Goal: Task Accomplishment & Management: Manage account settings

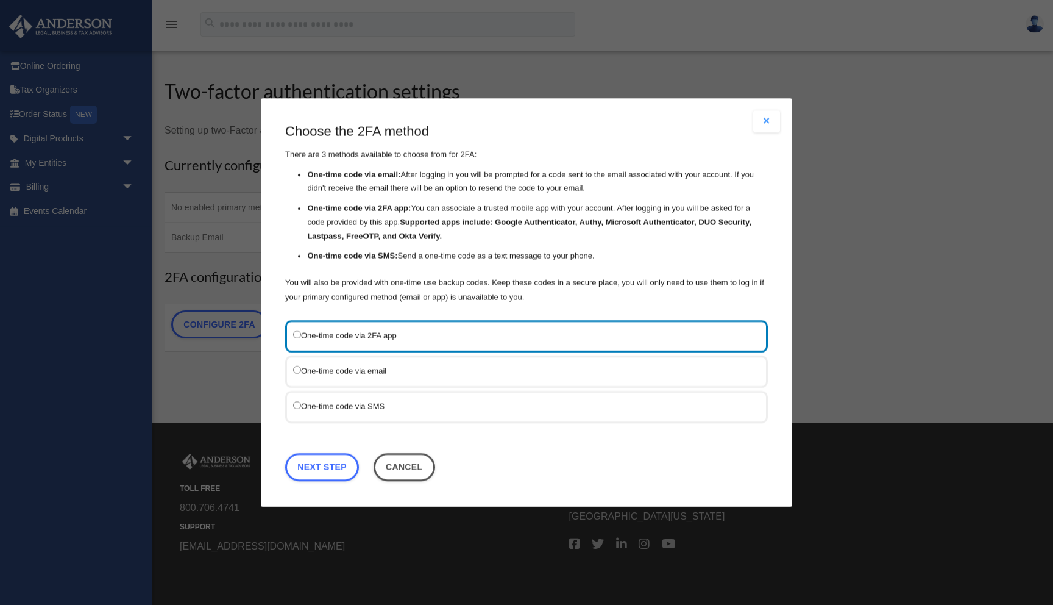
click at [339, 399] on label "One-time code via SMS" at bounding box center [520, 406] width 455 height 15
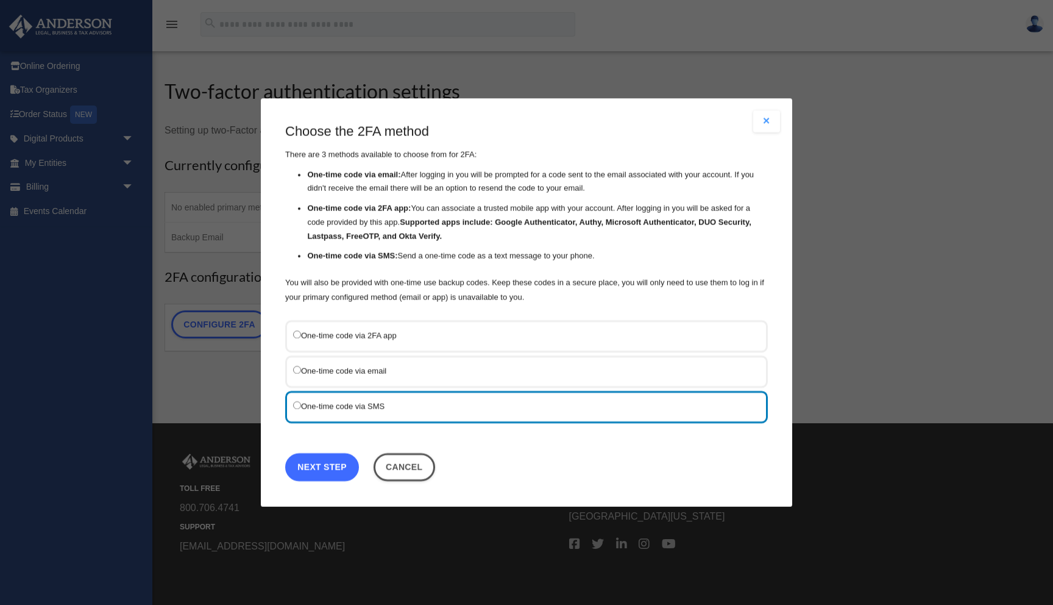
click at [333, 469] on link "Next Step" at bounding box center [322, 467] width 74 height 28
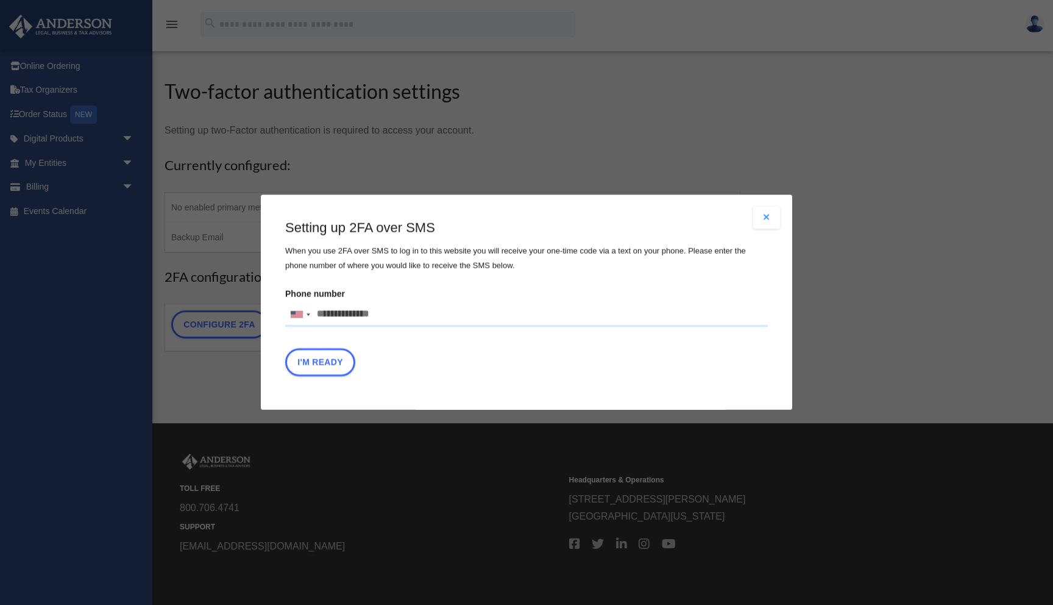
click at [343, 316] on input "Phone number United States +1 United Kingdom +44 Afghanistan (‫افغانستان‬‎) +93…" at bounding box center [526, 314] width 483 height 24
type input "**********"
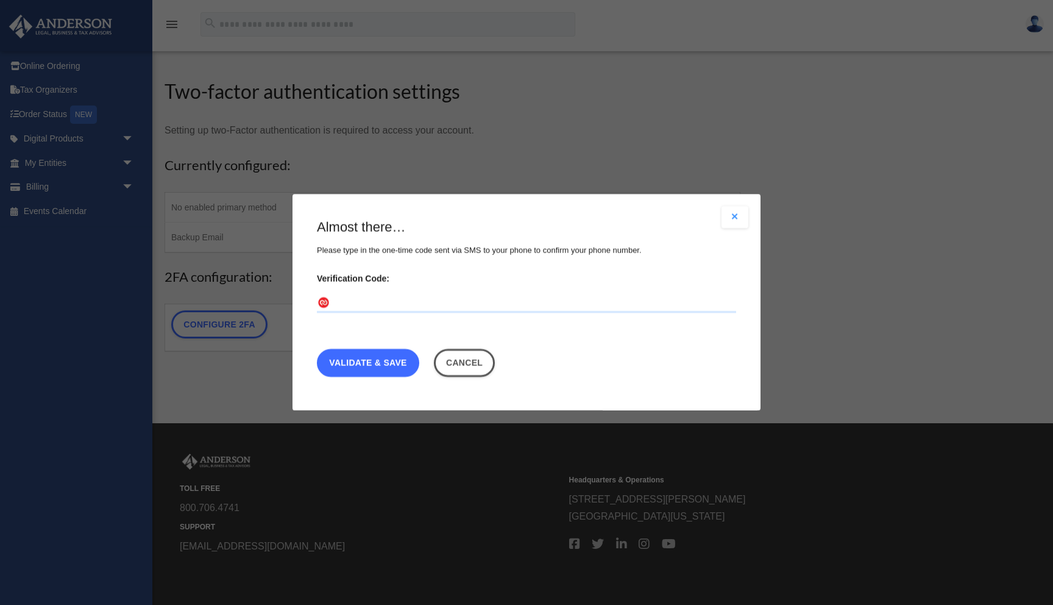
click at [323, 358] on link "Validate & Save" at bounding box center [368, 363] width 102 height 28
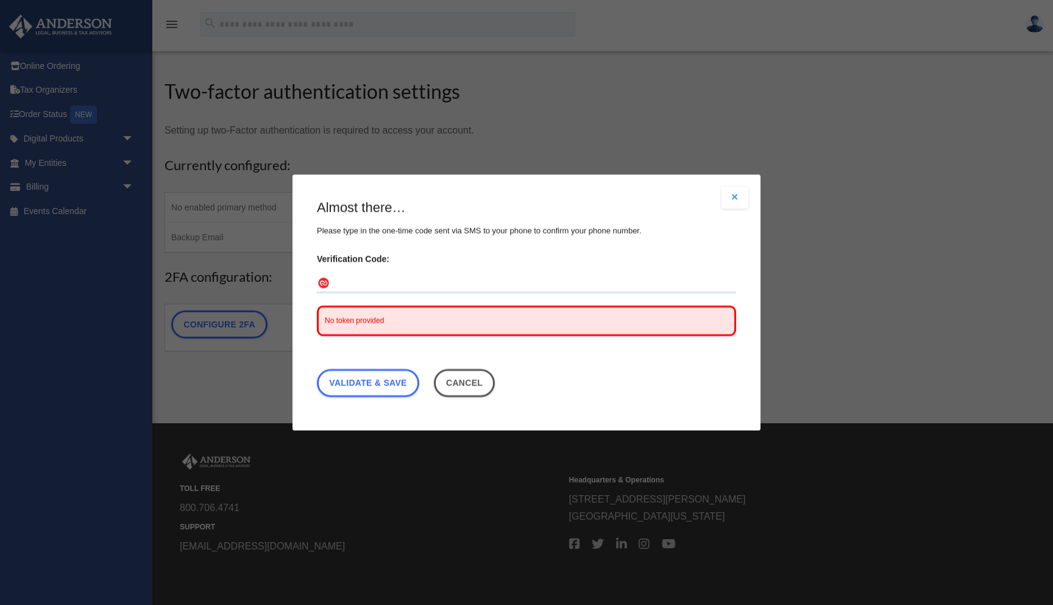
click at [352, 291] on input "Verification Code:" at bounding box center [526, 284] width 419 height 20
click at [352, 317] on span "No token provided" at bounding box center [354, 320] width 59 height 9
click at [349, 287] on input "Verification Code:" at bounding box center [526, 284] width 419 height 20
type input "******"
click at [382, 372] on link "Validate & Save" at bounding box center [368, 383] width 102 height 28
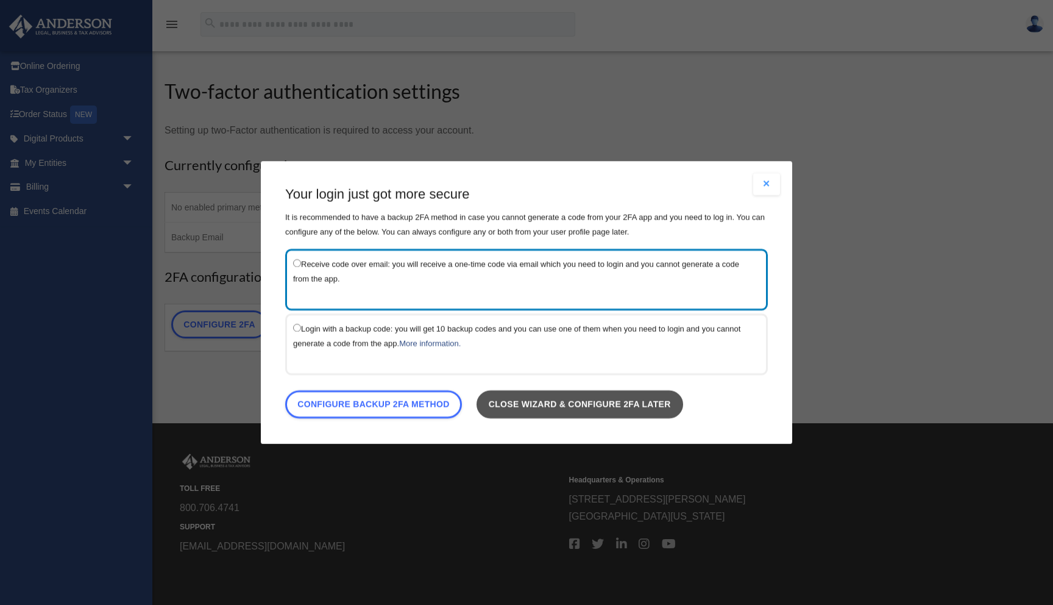
click at [561, 407] on link "Close wizard & configure 2FA later" at bounding box center [580, 404] width 207 height 28
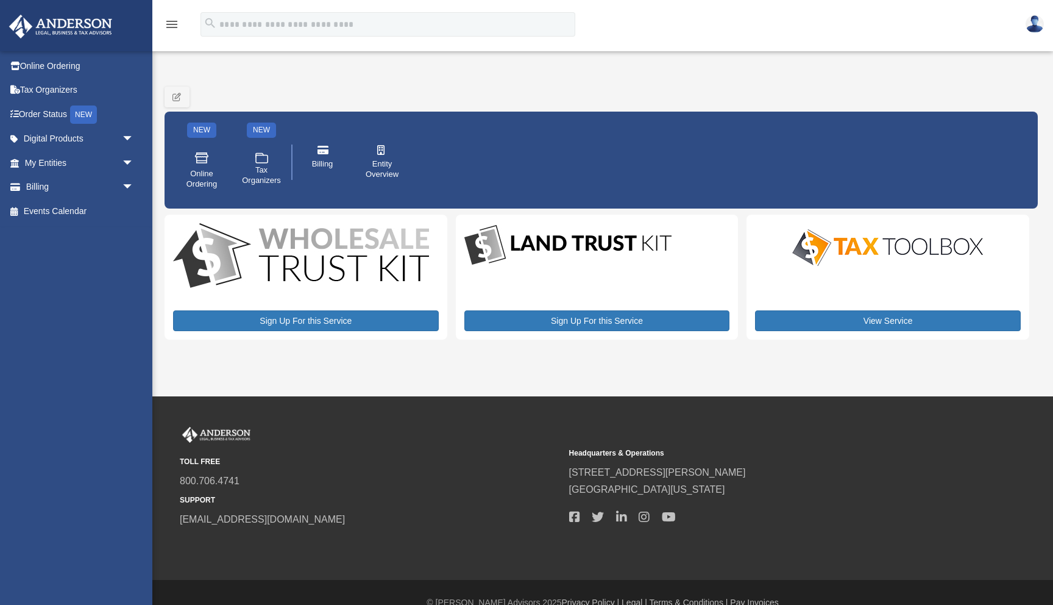
click at [766, 181] on div "NEW Online Ordering NEW .cls-1{fill:none;stroke:#ffffff;stroke-linecap:round;st…" at bounding box center [601, 163] width 859 height 80
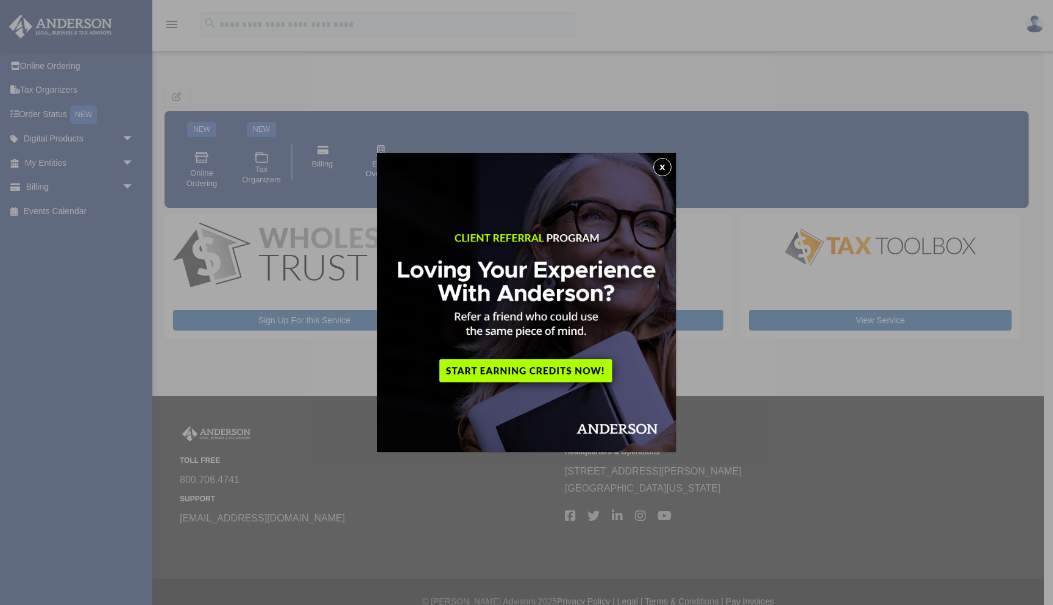
click at [668, 165] on button "x" at bounding box center [662, 167] width 18 height 18
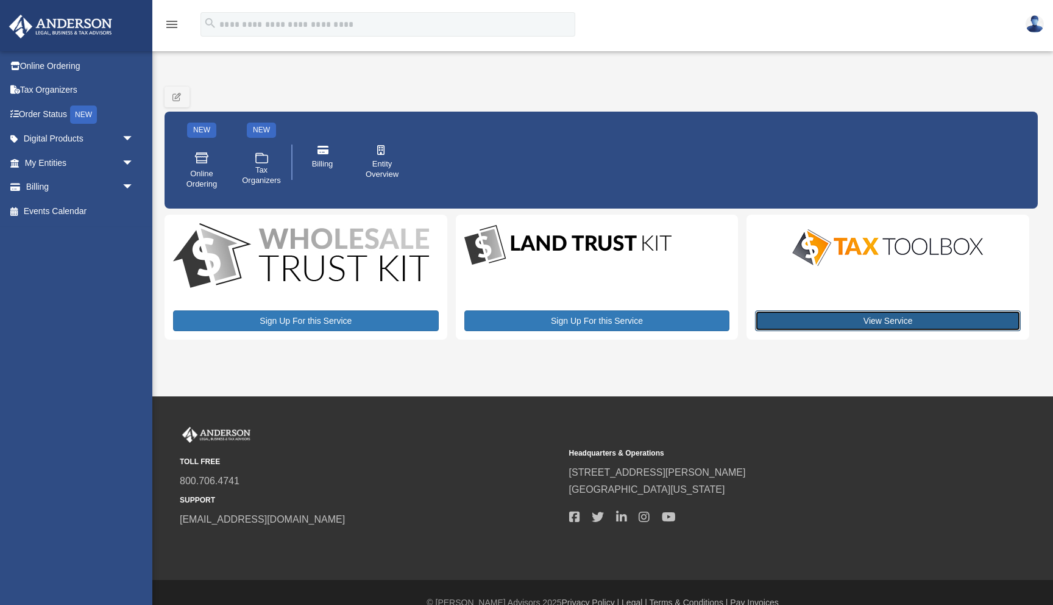
click at [837, 319] on link "View Service" at bounding box center [888, 320] width 266 height 21
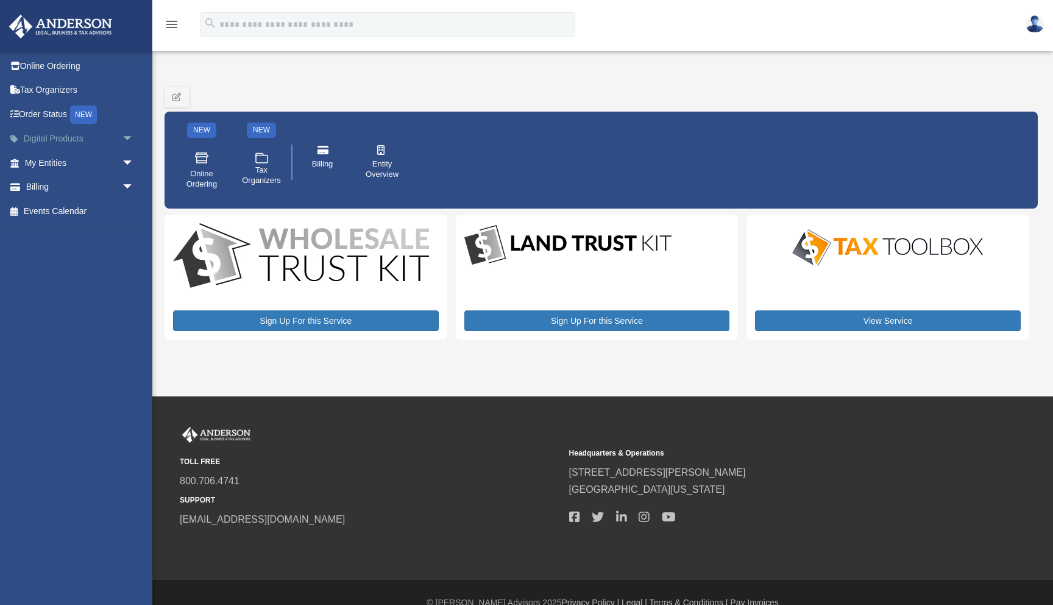
click at [104, 143] on link "Digital Products arrow_drop_down" at bounding box center [81, 139] width 144 height 24
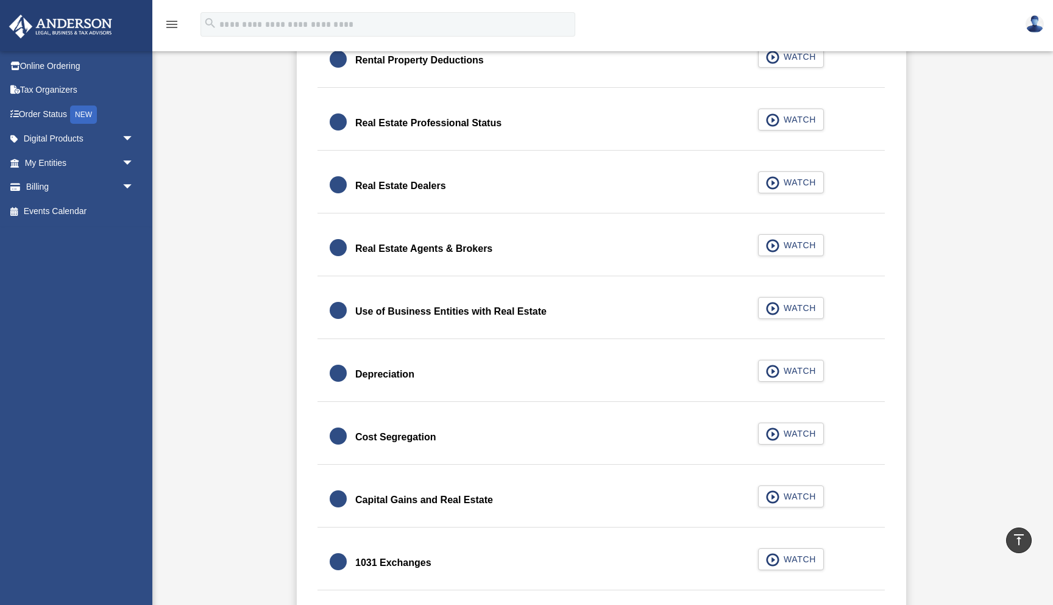
scroll to position [199, 0]
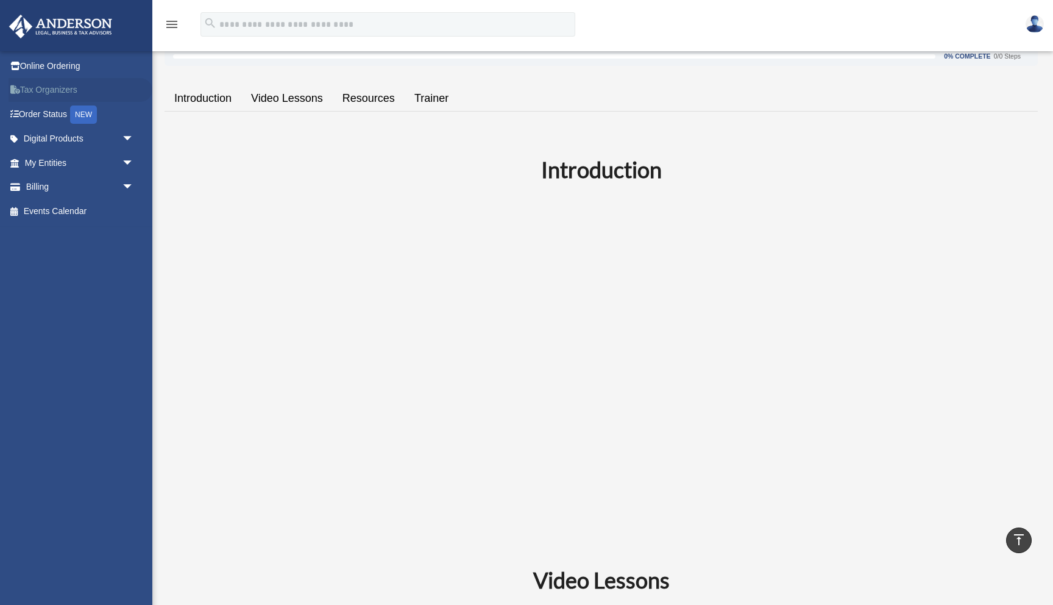
click at [57, 87] on link "Tax Organizers" at bounding box center [81, 90] width 144 height 24
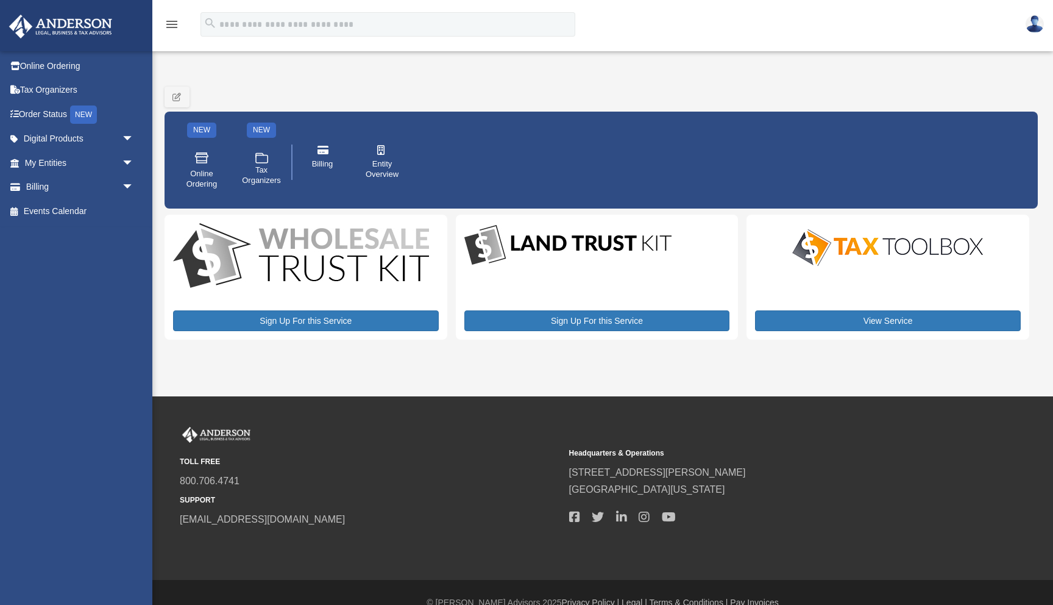
scroll to position [20, 0]
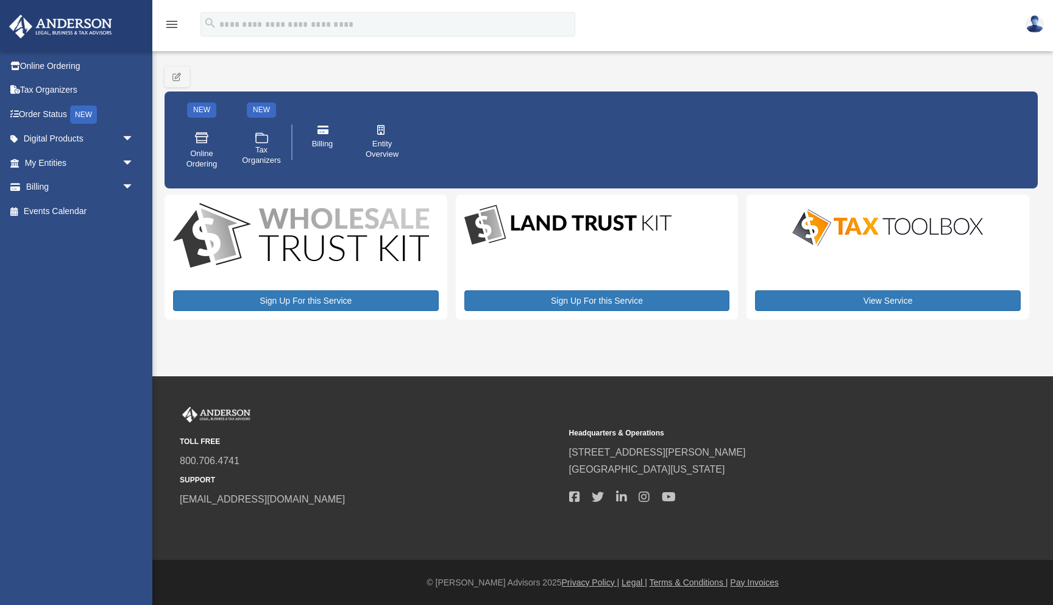
click at [1034, 22] on img at bounding box center [1035, 24] width 18 height 18
click at [570, 107] on div "NEW Online Ordering NEW .cls-1{fill:none;stroke:#ffffff;stroke-linecap:round;st…" at bounding box center [601, 142] width 859 height 80
click at [170, 23] on icon "menu" at bounding box center [172, 24] width 15 height 15
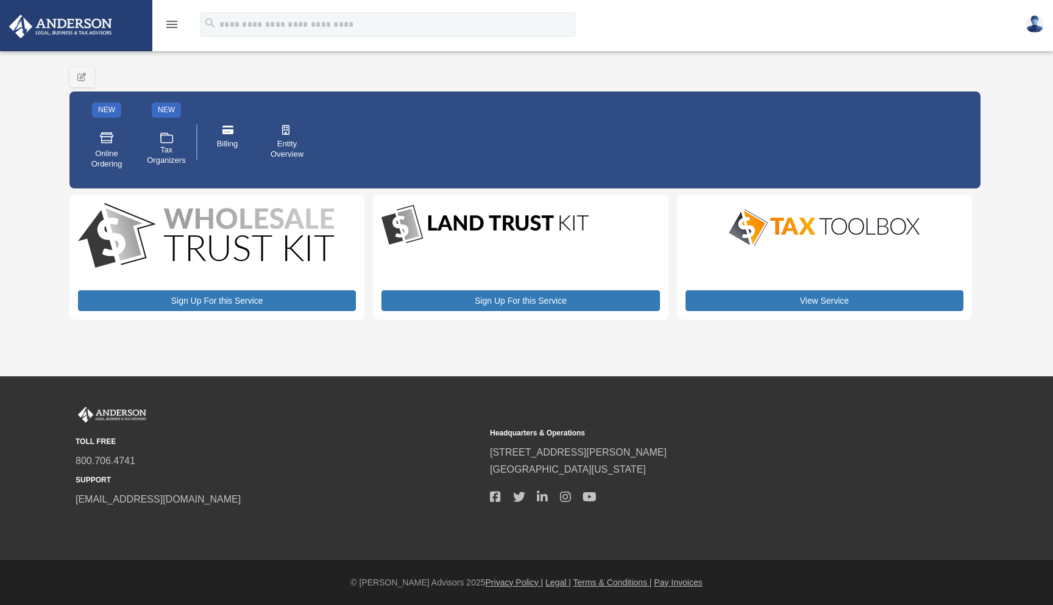
click at [170, 23] on icon "menu" at bounding box center [172, 24] width 15 height 15
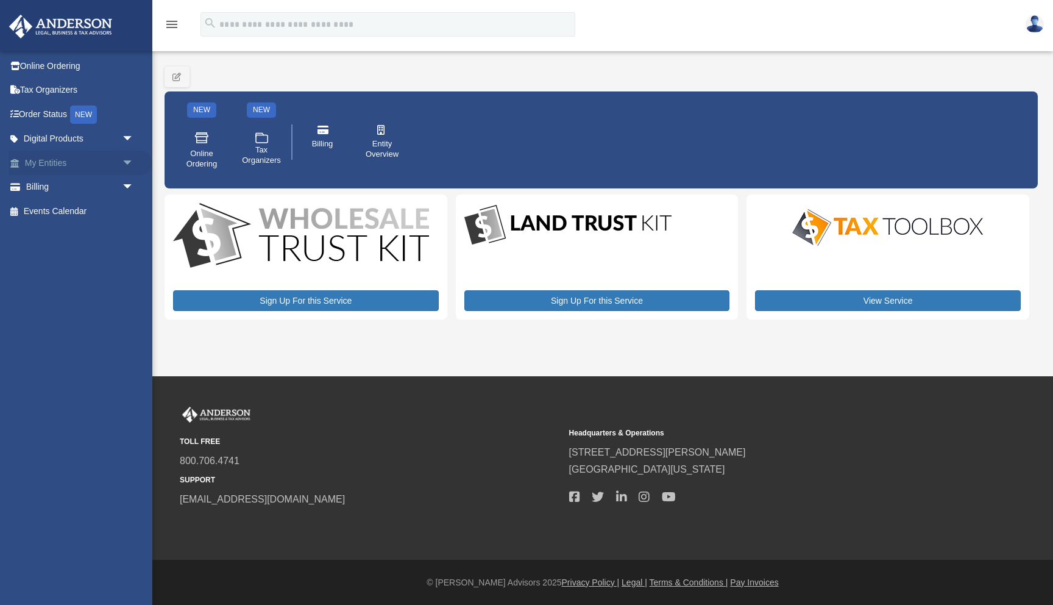
click at [51, 169] on link "My Entities arrow_drop_down" at bounding box center [81, 163] width 144 height 24
click at [132, 163] on span "arrow_drop_down" at bounding box center [134, 163] width 24 height 25
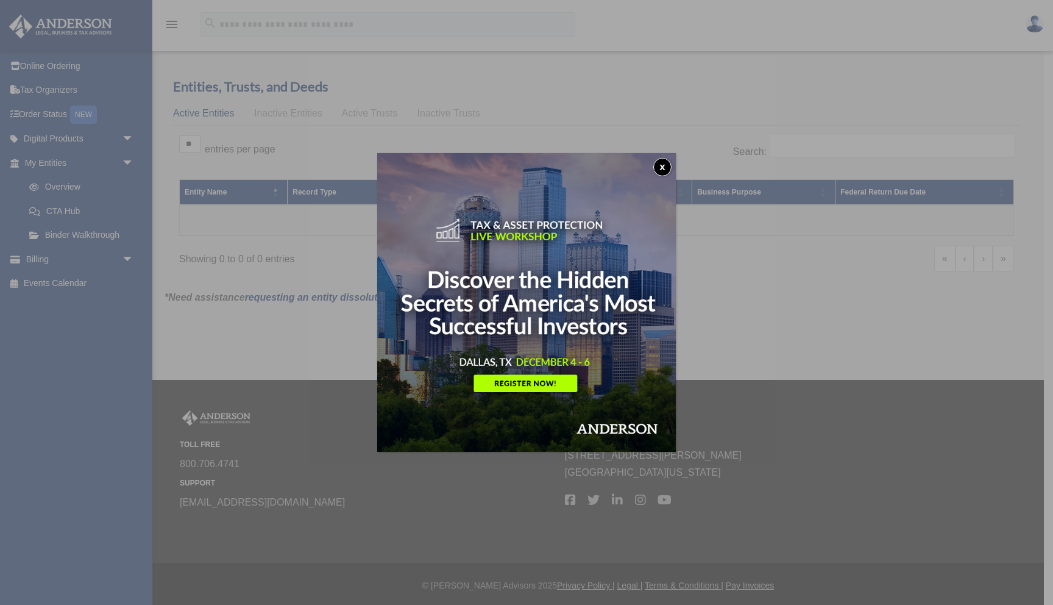
click at [657, 165] on button "x" at bounding box center [662, 167] width 18 height 18
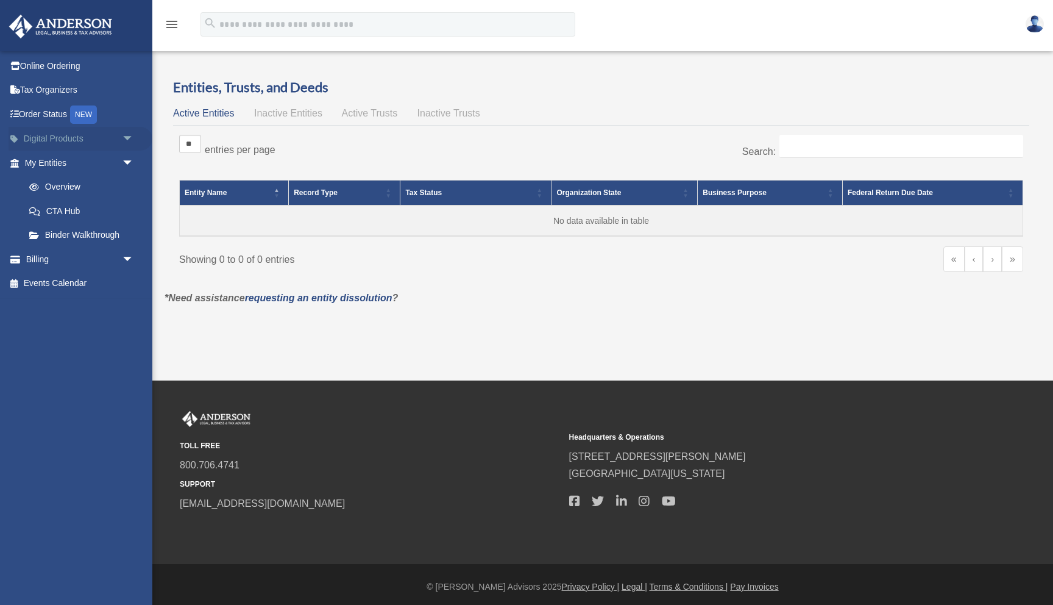
click at [125, 138] on span "arrow_drop_down" at bounding box center [134, 139] width 24 height 25
click at [130, 350] on span "arrow_drop_down" at bounding box center [134, 355] width 24 height 25
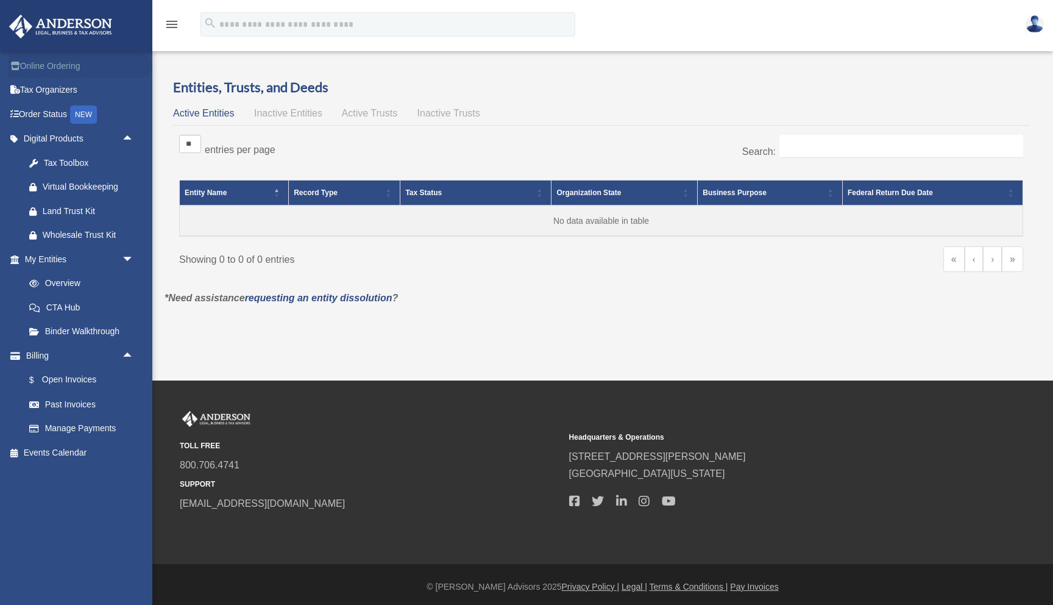
click at [48, 73] on link "Online Ordering" at bounding box center [81, 66] width 144 height 24
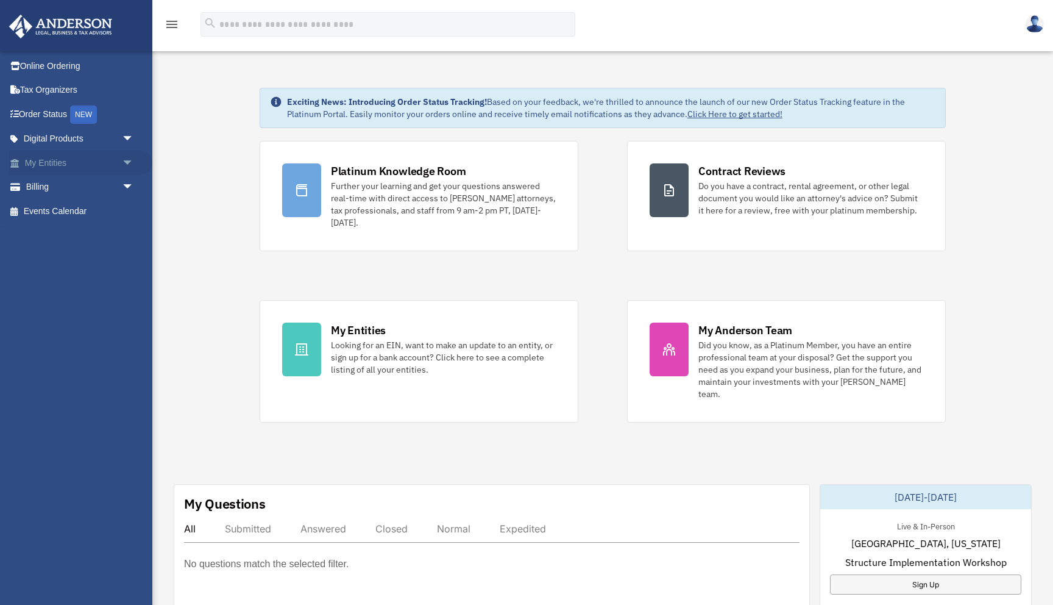
click at [124, 163] on span "arrow_drop_down" at bounding box center [134, 163] width 24 height 25
click at [126, 134] on span "arrow_drop_down" at bounding box center [134, 139] width 24 height 25
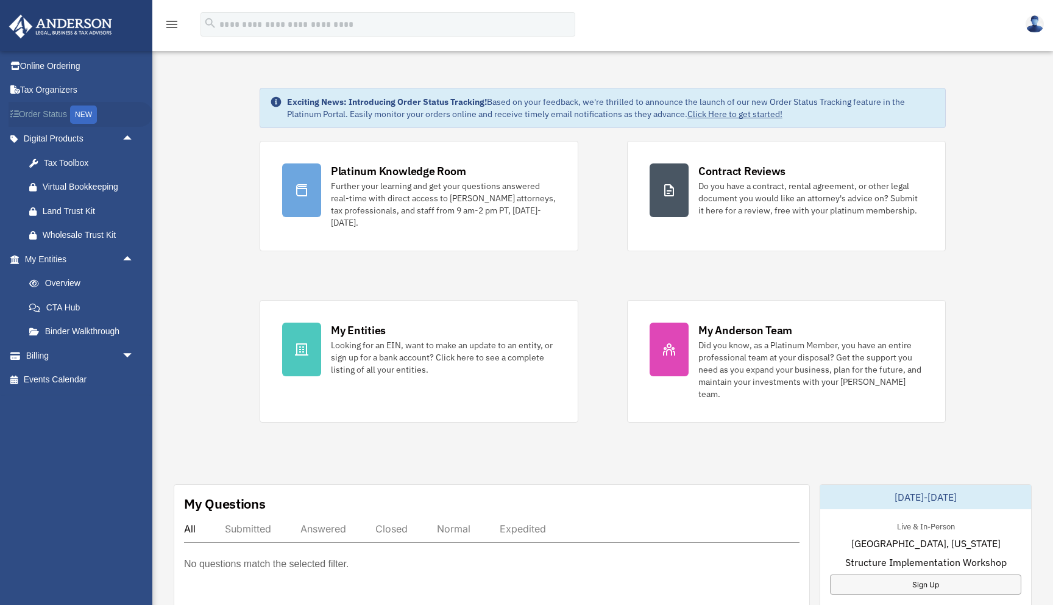
click at [51, 115] on link "Order Status NEW" at bounding box center [81, 114] width 144 height 25
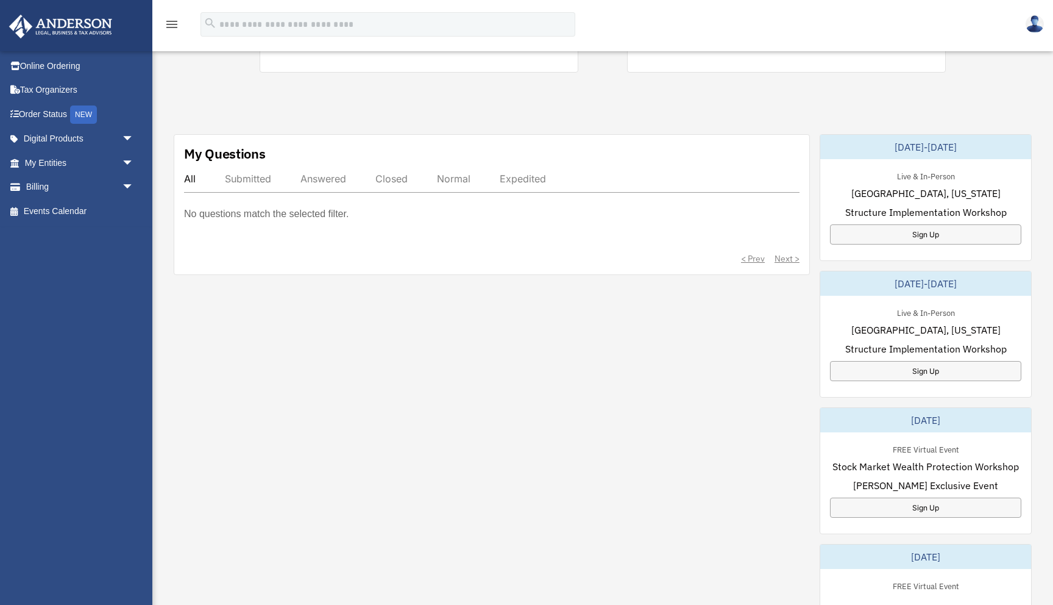
scroll to position [390, 0]
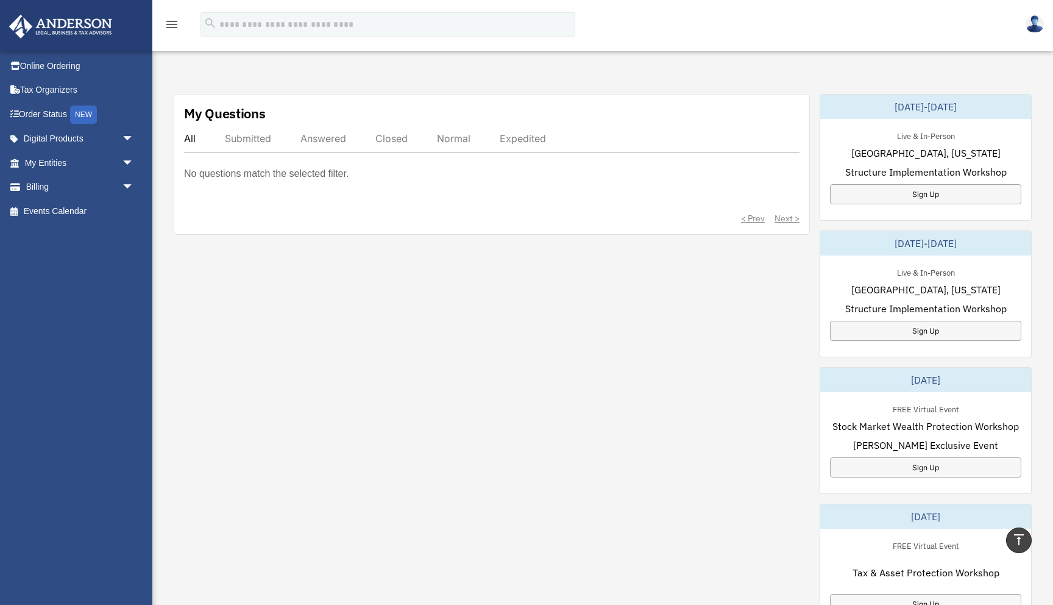
click at [77, 21] on img at bounding box center [60, 27] width 110 height 24
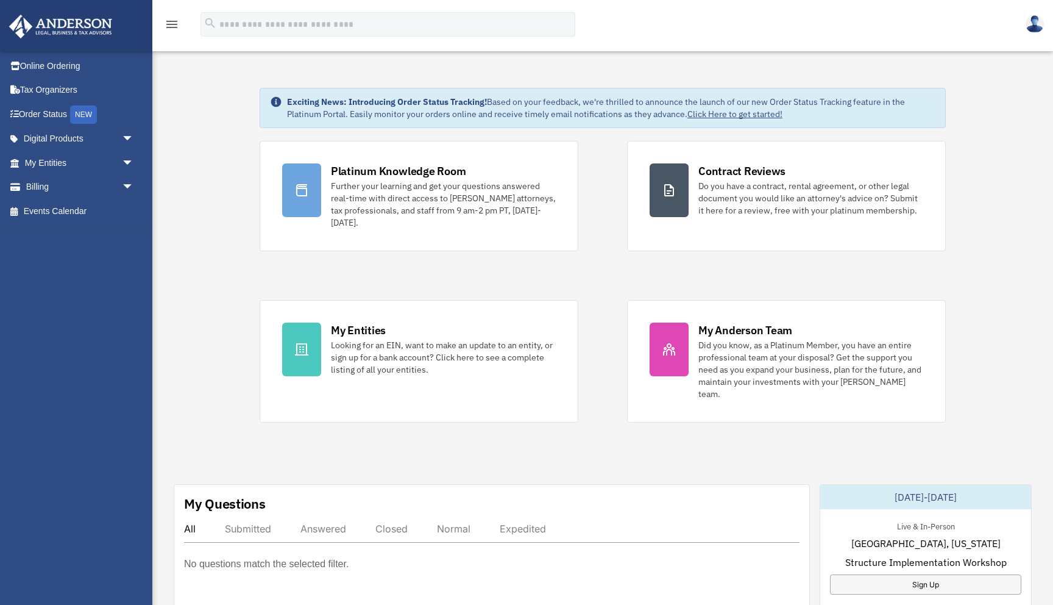
click at [1034, 27] on img at bounding box center [1035, 24] width 18 height 18
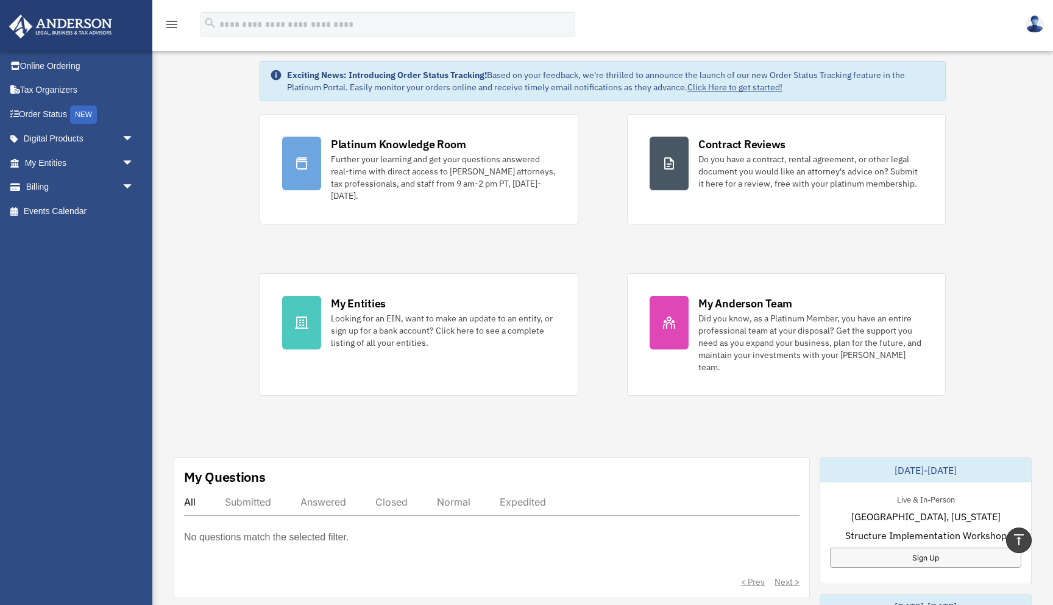
scroll to position [12, 0]
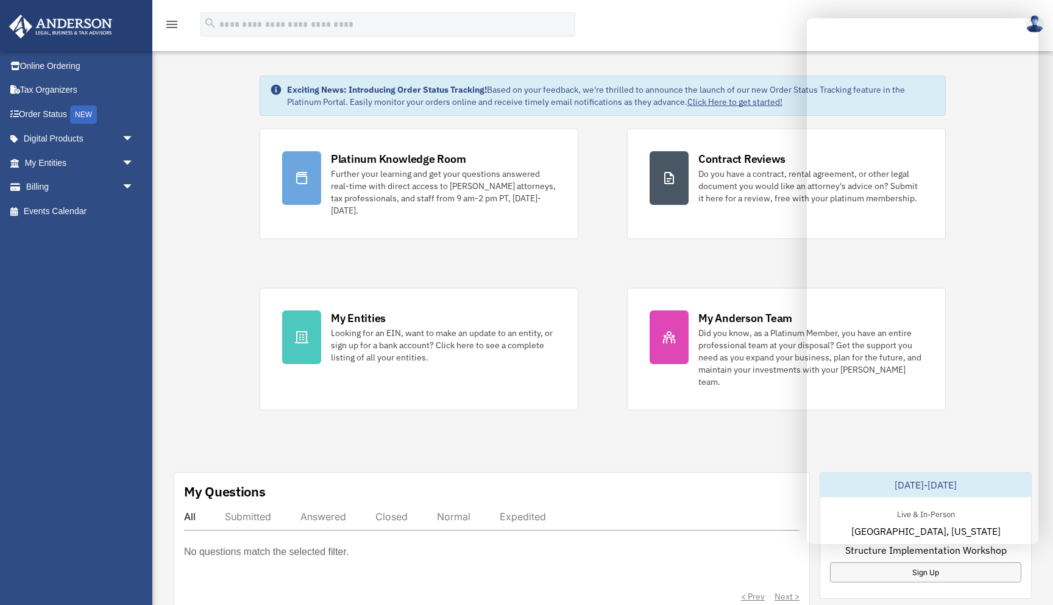
click at [175, 24] on icon "menu" at bounding box center [172, 24] width 15 height 15
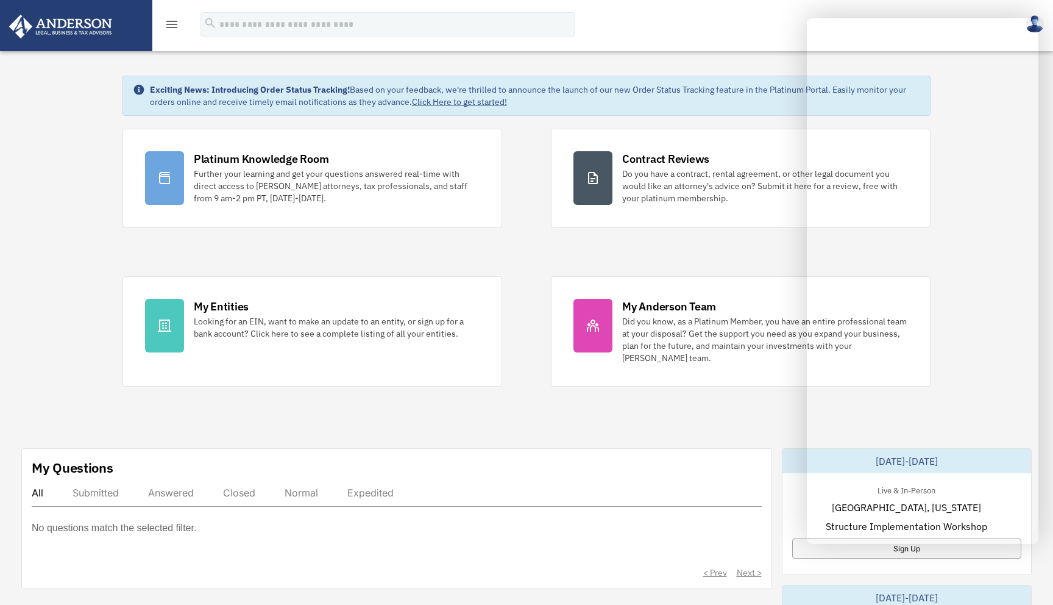
click at [175, 24] on icon "menu" at bounding box center [172, 24] width 15 height 15
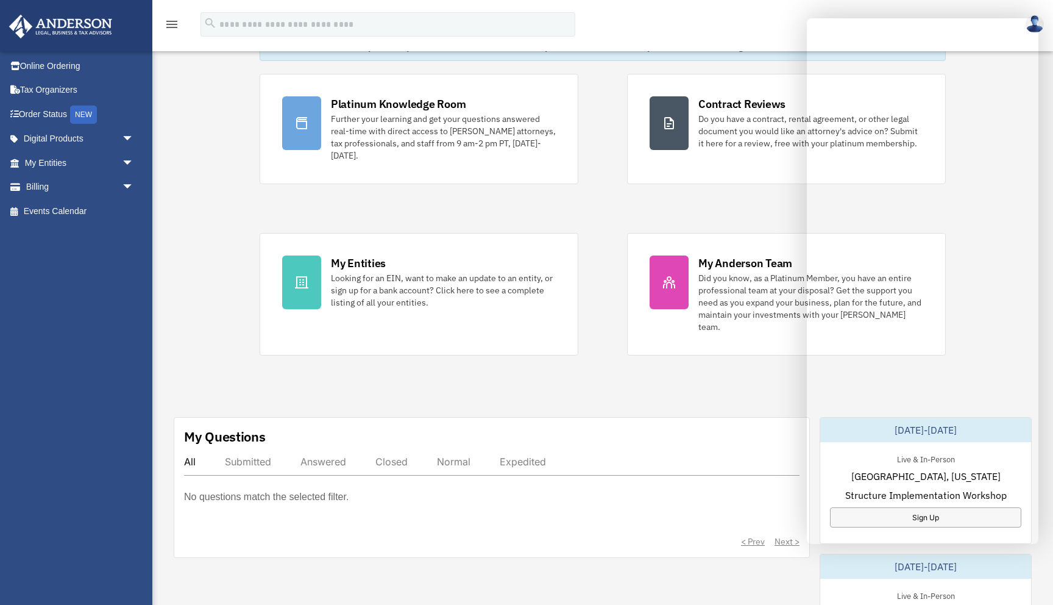
scroll to position [0, 0]
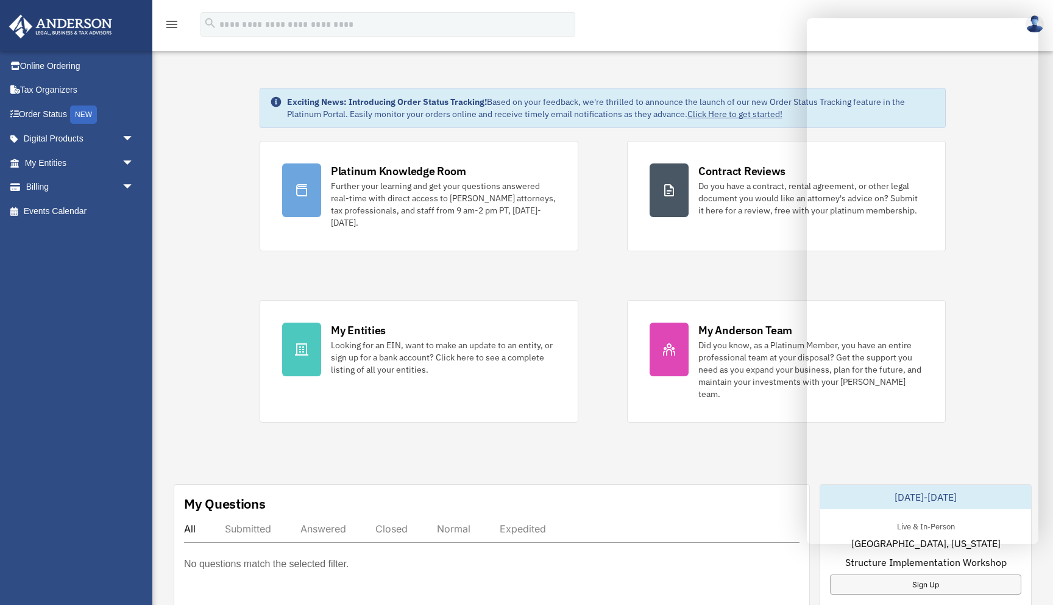
click at [163, 25] on div "menu" at bounding box center [171, 25] width 39 height 32
